Goal: Information Seeking & Learning: Learn about a topic

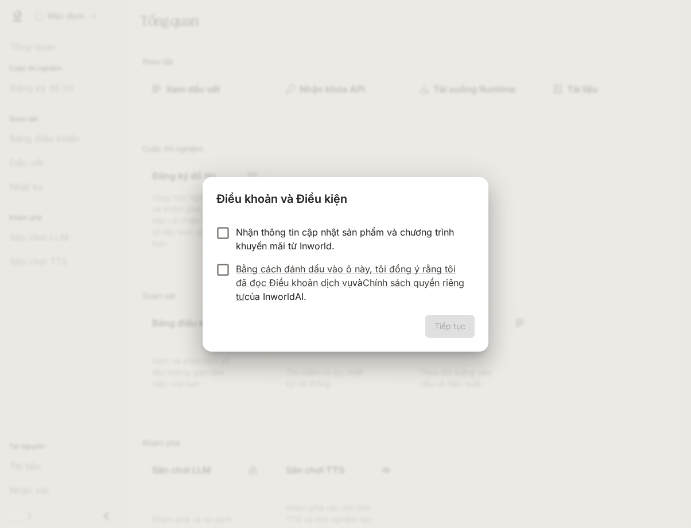
click at [513, 304] on div "Điều khoản và Điều kiện Nhận thông tin cập nhật sản phẩm và chương trình khuyến…" at bounding box center [345, 264] width 691 height 528
click at [451, 330] on font "Tiếp tục" at bounding box center [450, 326] width 31 height 10
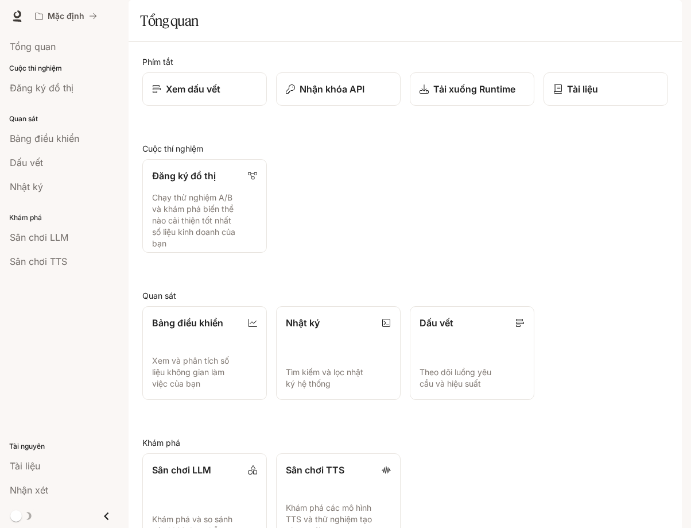
click at [640, 19] on font "Tài liệu" at bounding box center [630, 16] width 26 height 10
click at [36, 48] on font "Tổng quan" at bounding box center [33, 46] width 46 height 11
click at [29, 187] on font "Nhật ký" at bounding box center [26, 186] width 33 height 11
